Goal: Task Accomplishment & Management: Use online tool/utility

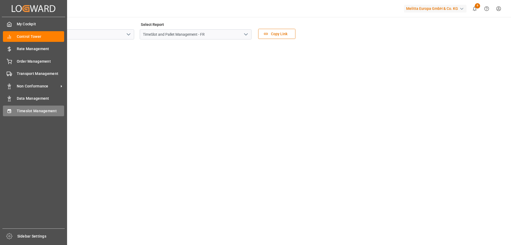
click at [34, 106] on div "Timeslot Management Timeslot Management" at bounding box center [33, 110] width 61 height 10
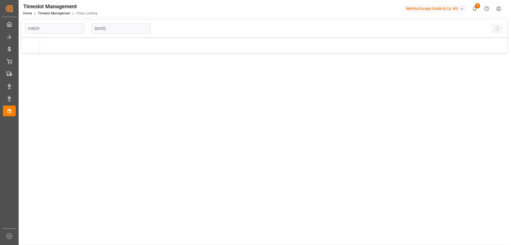
type input "Chezy Loading"
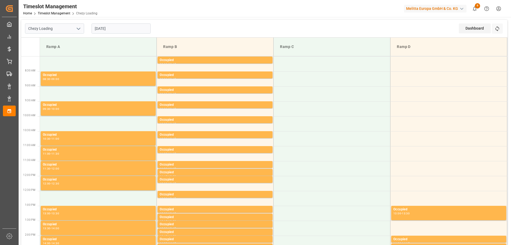
click at [122, 28] on input "[DATE]" at bounding box center [121, 28] width 59 height 10
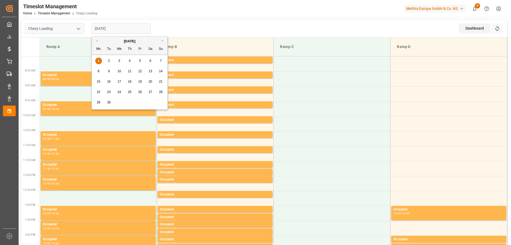
click at [97, 40] on button "Previous Month" at bounding box center [95, 40] width 3 height 3
click at [129, 81] on span "14" at bounding box center [129, 82] width 3 height 4
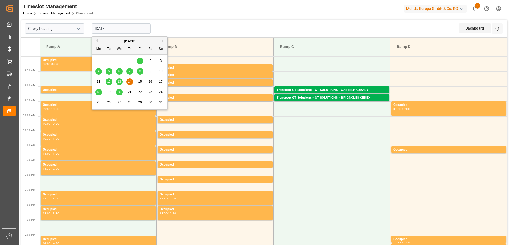
click at [122, 27] on input "[DATE]" at bounding box center [121, 28] width 59 height 10
click at [100, 91] on div "18" at bounding box center [98, 92] width 7 height 6
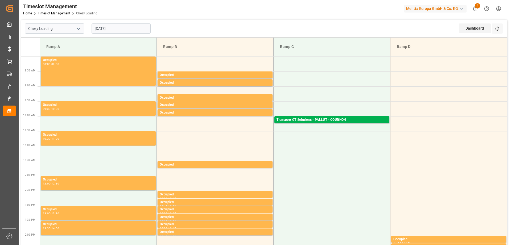
click at [114, 30] on input "[DATE]" at bounding box center [121, 28] width 59 height 10
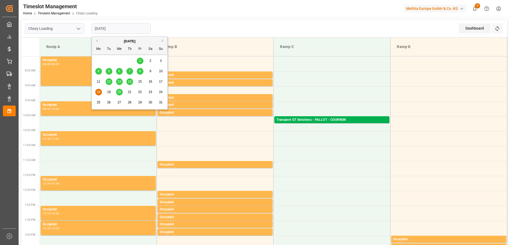
click at [118, 92] on span "20" at bounding box center [118, 92] width 3 height 4
type input "[DATE]"
